Goal: Task Accomplishment & Management: Manage account settings

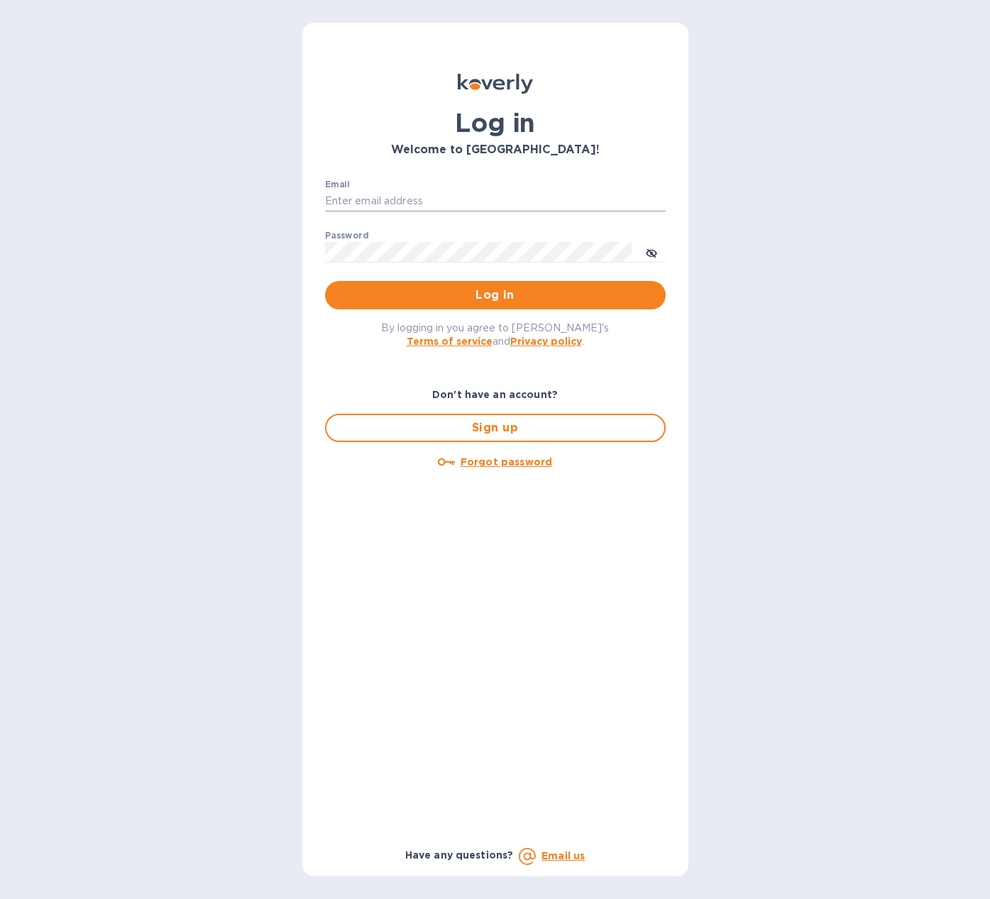
click at [467, 199] on input "Email" at bounding box center [495, 201] width 341 height 21
type input "[PERSON_NAME][EMAIL_ADDRESS][DOMAIN_NAME]"
click at [325, 281] on button "Log in" at bounding box center [495, 295] width 341 height 28
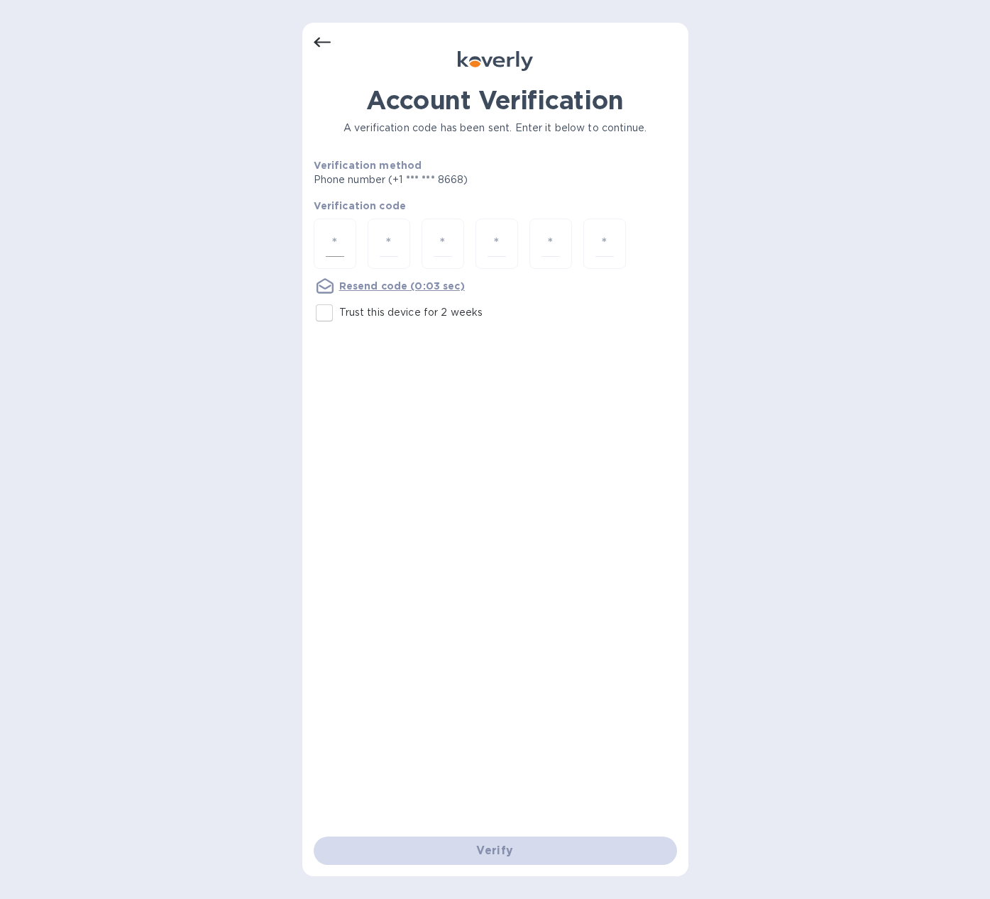
click at [334, 243] on input "number" at bounding box center [335, 244] width 18 height 26
type input "9"
type input "5"
type input "1"
type input "2"
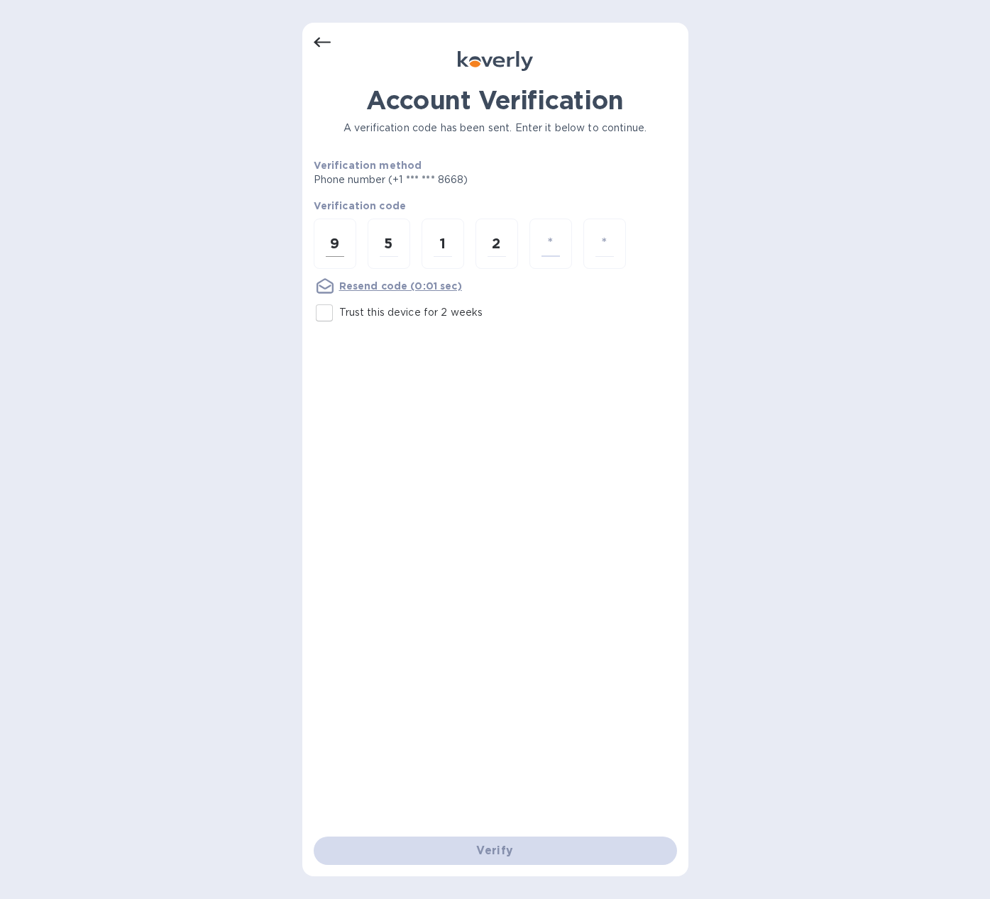
type input "1"
type input "5"
